Goal: Task Accomplishment & Management: Complete application form

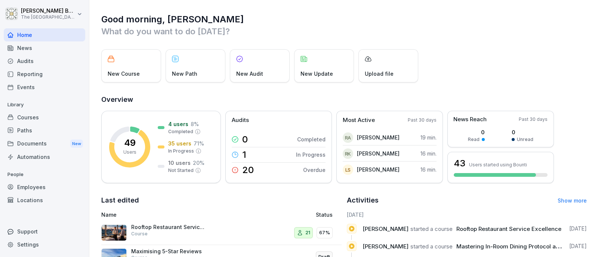
click at [38, 120] on div "Courses" at bounding box center [44, 117] width 81 height 13
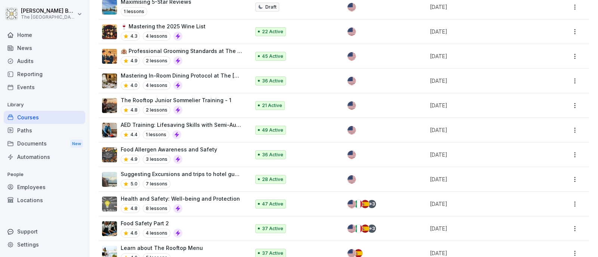
scroll to position [155, 0]
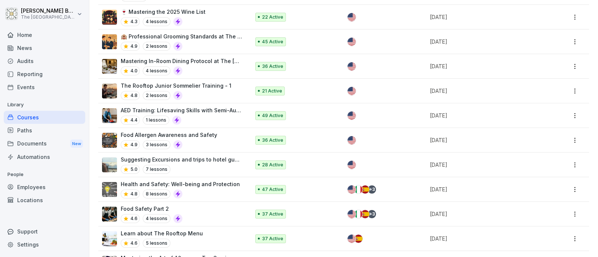
click at [204, 182] on p "Health and Safety: Well-being and Protection" at bounding box center [180, 184] width 119 height 8
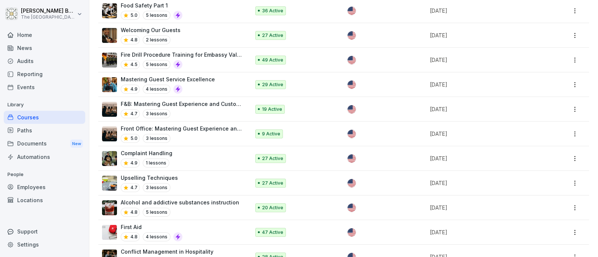
scroll to position [528, 0]
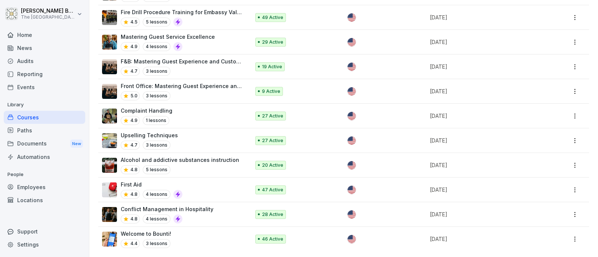
click at [204, 178] on td "First Aid 4.8 4 lessons" at bounding box center [174, 190] width 153 height 25
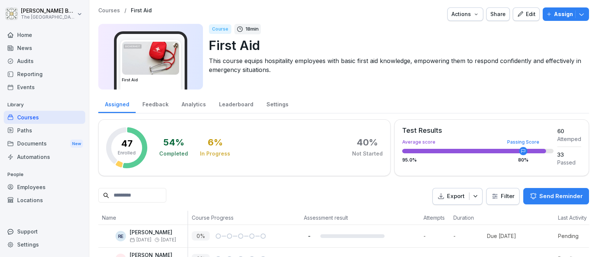
click at [517, 12] on icon "button" at bounding box center [519, 13] width 5 height 5
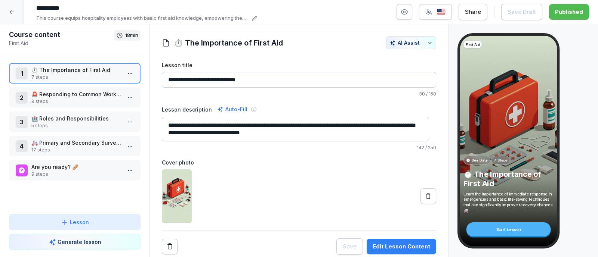
click at [13, 7] on div at bounding box center [12, 12] width 24 height 24
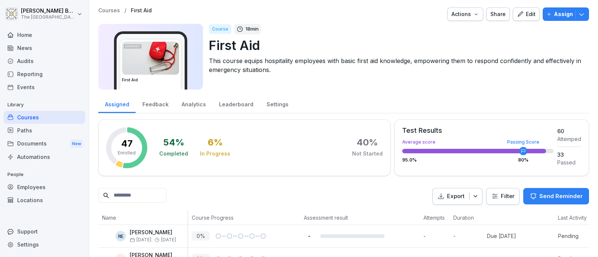
click at [52, 114] on div "Courses" at bounding box center [44, 117] width 81 height 13
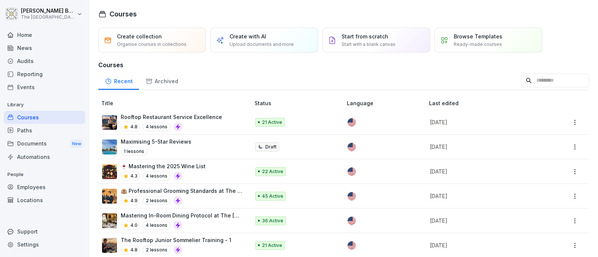
click at [37, 181] on div "Employees" at bounding box center [44, 187] width 81 height 13
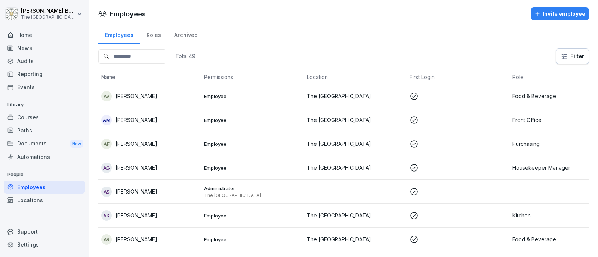
click at [541, 12] on div "Invite employee" at bounding box center [559, 14] width 51 height 8
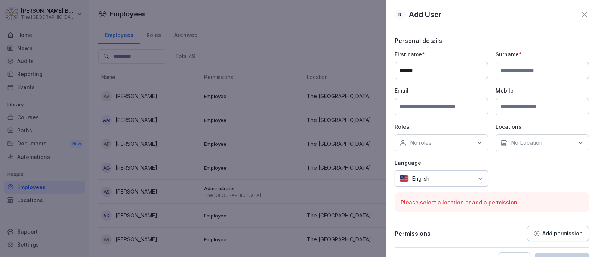
type input "******"
click at [500, 67] on input at bounding box center [541, 70] width 93 height 17
type input "**********"
click at [441, 106] on input at bounding box center [440, 106] width 93 height 17
paste input "**********"
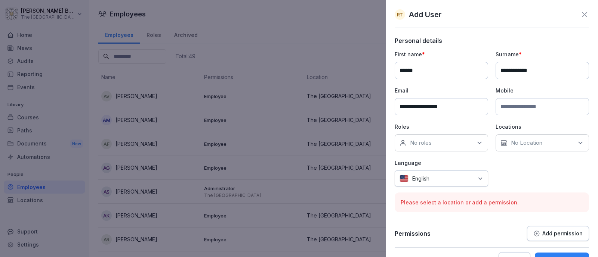
scroll to position [19, 0]
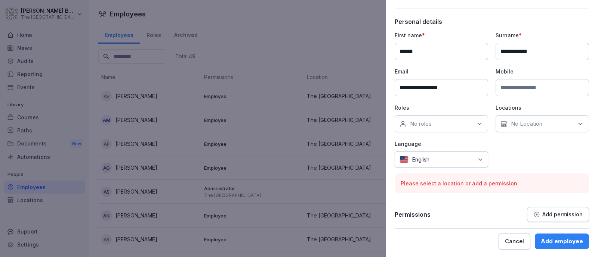
type input "**********"
click at [456, 120] on div "No roles" at bounding box center [440, 123] width 93 height 17
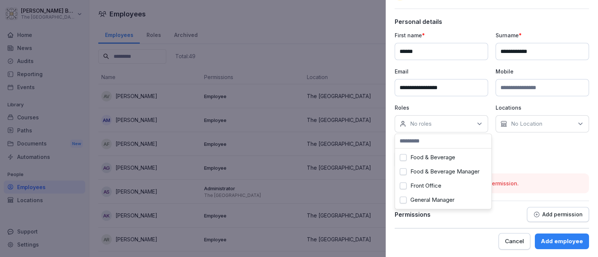
click at [444, 159] on label "Food & Beverage" at bounding box center [432, 157] width 45 height 7
click at [536, 151] on div "**********" at bounding box center [491, 99] width 194 height 136
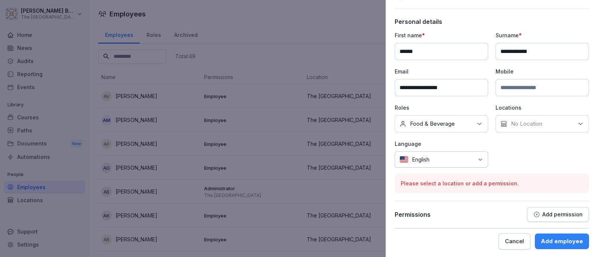
click at [530, 126] on p "No Location" at bounding box center [525, 123] width 31 height 7
click at [530, 159] on label "The [GEOGRAPHIC_DATA]" at bounding box center [542, 157] width 69 height 7
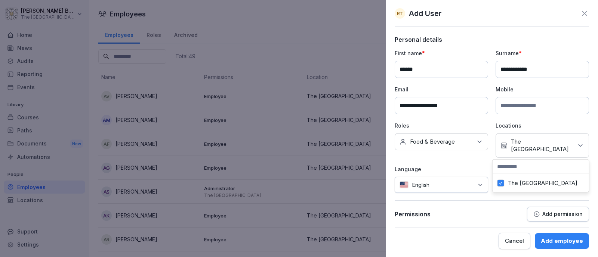
click at [459, 165] on p "Language" at bounding box center [440, 169] width 93 height 8
click at [555, 242] on div "Add employee" at bounding box center [561, 241] width 42 height 8
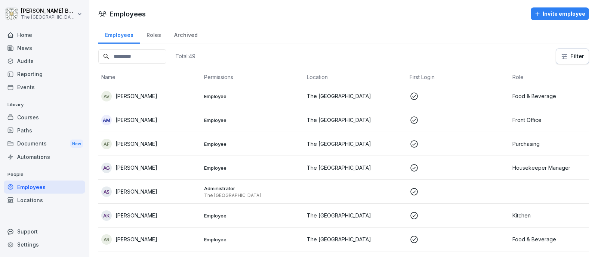
scroll to position [280, 0]
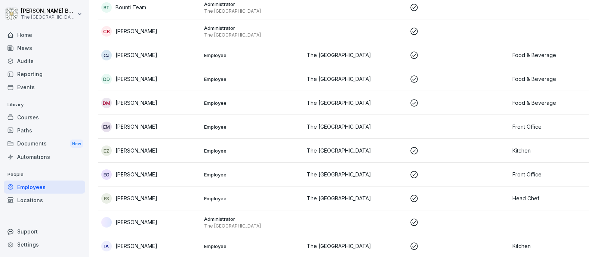
click at [63, 117] on div "Courses" at bounding box center [44, 117] width 81 height 13
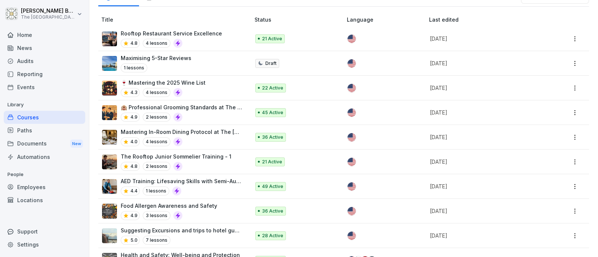
scroll to position [233, 0]
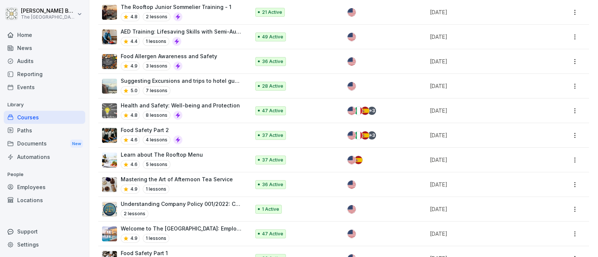
click at [50, 186] on div "Employees" at bounding box center [44, 187] width 81 height 13
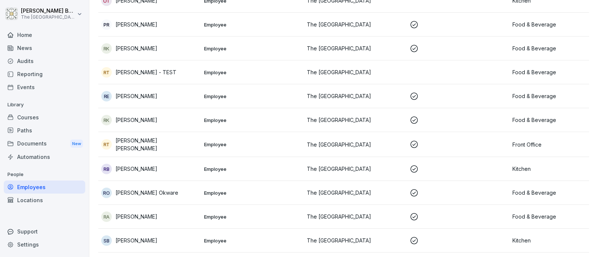
scroll to position [903, 0]
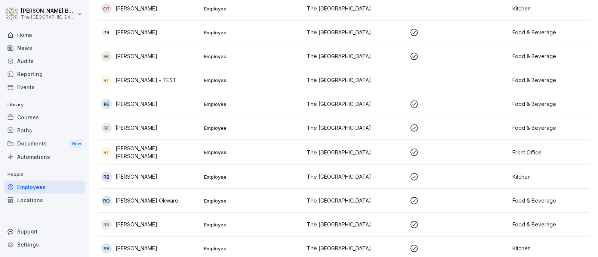
click at [157, 76] on p "[PERSON_NAME] - TEST" at bounding box center [145, 80] width 61 height 8
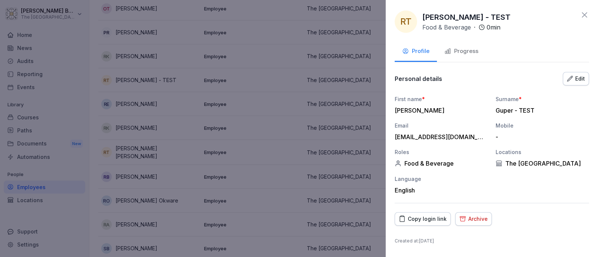
click at [577, 77] on div "Edit" at bounding box center [576, 79] width 18 height 8
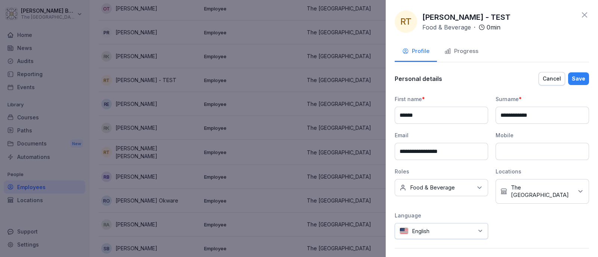
click at [480, 184] on div "No roles Food & Beverage" at bounding box center [440, 187] width 93 height 17
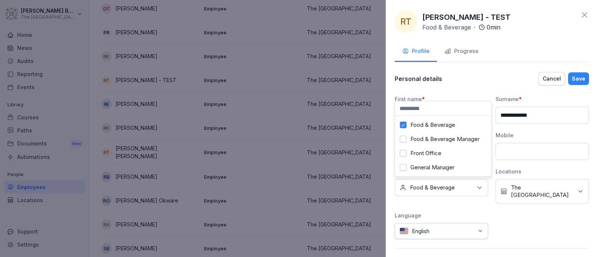
click at [427, 122] on label "Food & Beverage" at bounding box center [432, 125] width 45 height 7
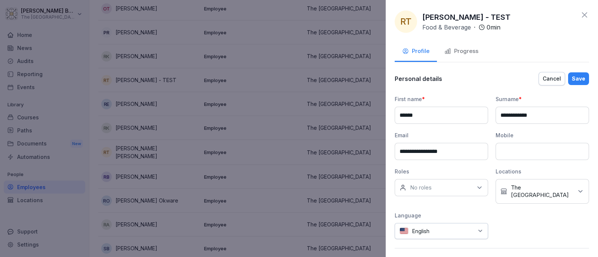
click at [460, 72] on div "Personal details Cancel Save" at bounding box center [491, 78] width 194 height 15
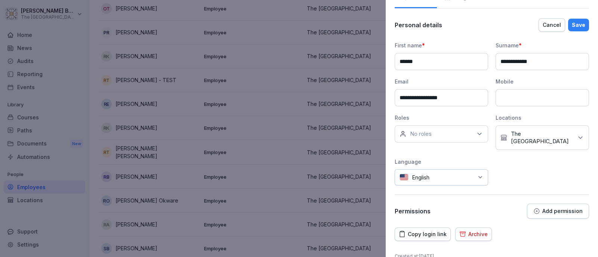
scroll to position [65, 0]
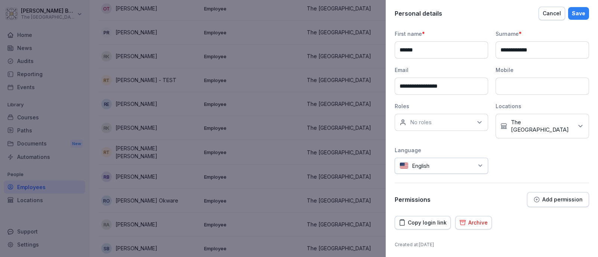
click at [568, 18] on button "Save" at bounding box center [578, 13] width 21 height 13
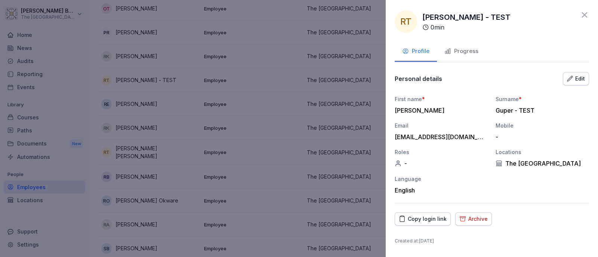
click at [43, 117] on div at bounding box center [299, 128] width 598 height 257
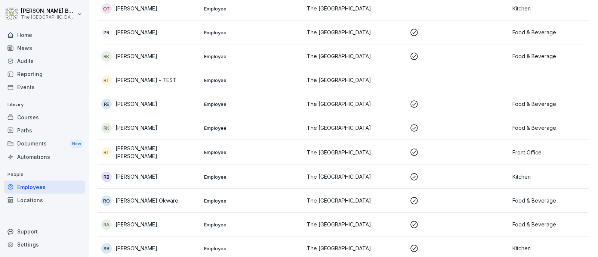
click at [41, 117] on div "Courses" at bounding box center [44, 117] width 81 height 13
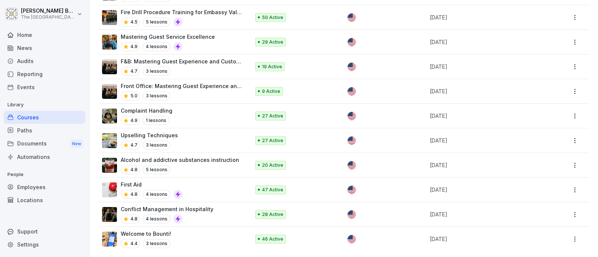
scroll to position [528, 0]
click at [211, 181] on div "First Aid 4.8 4 lessons" at bounding box center [172, 190] width 140 height 18
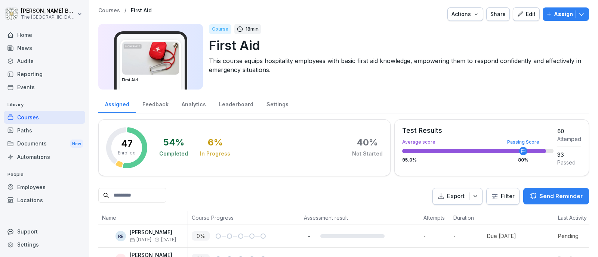
click at [577, 18] on icon "button" at bounding box center [580, 13] width 7 height 7
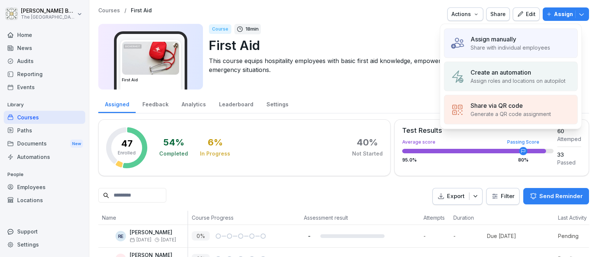
click at [534, 38] on div "Assign manually" at bounding box center [510, 39] width 80 height 9
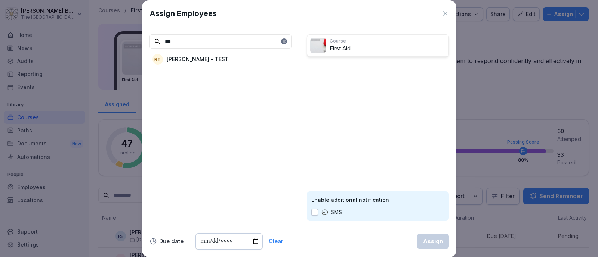
type input "***"
click at [254, 62] on div "RT [PERSON_NAME] - TEST" at bounding box center [220, 59] width 142 height 13
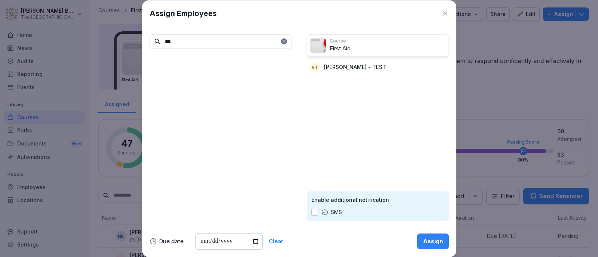
click at [425, 238] on div "Assign" at bounding box center [433, 242] width 20 height 8
